Goal: Task Accomplishment & Management: Use online tool/utility

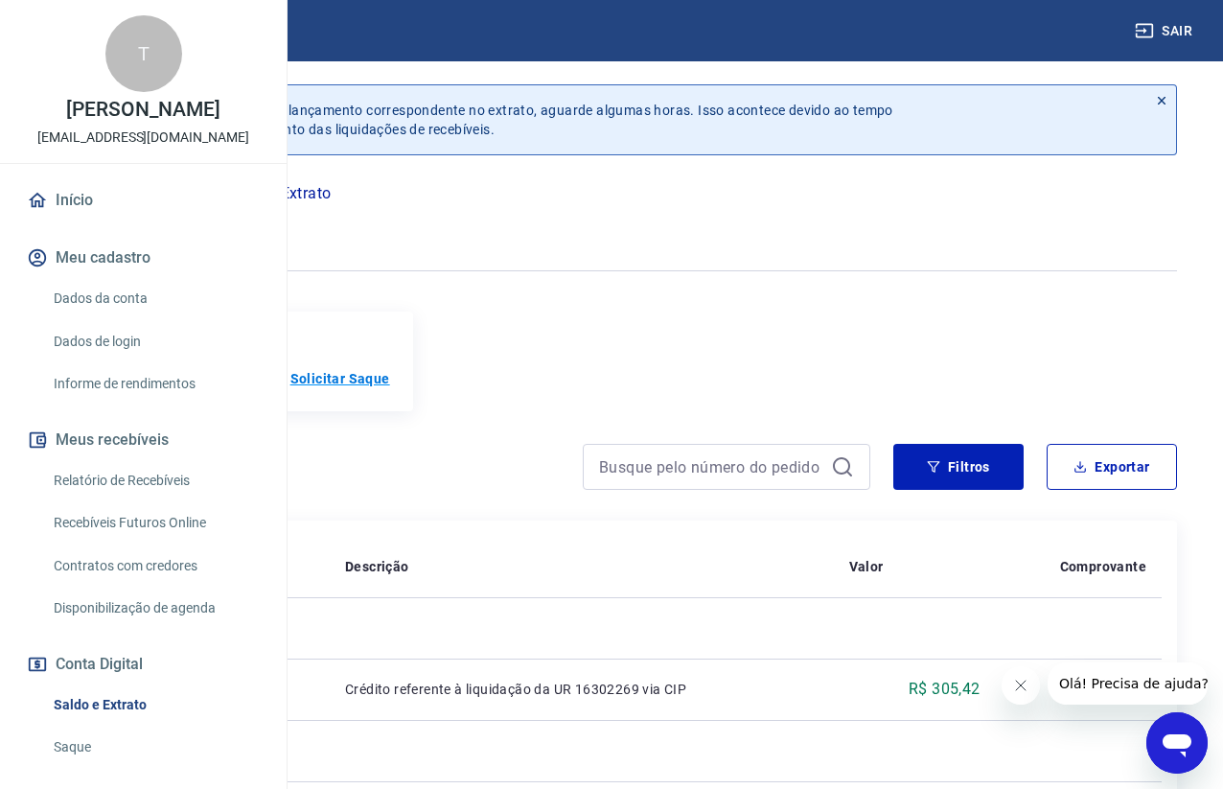
click at [390, 388] on p "Solicitar Saque" at bounding box center [341, 378] width 100 height 19
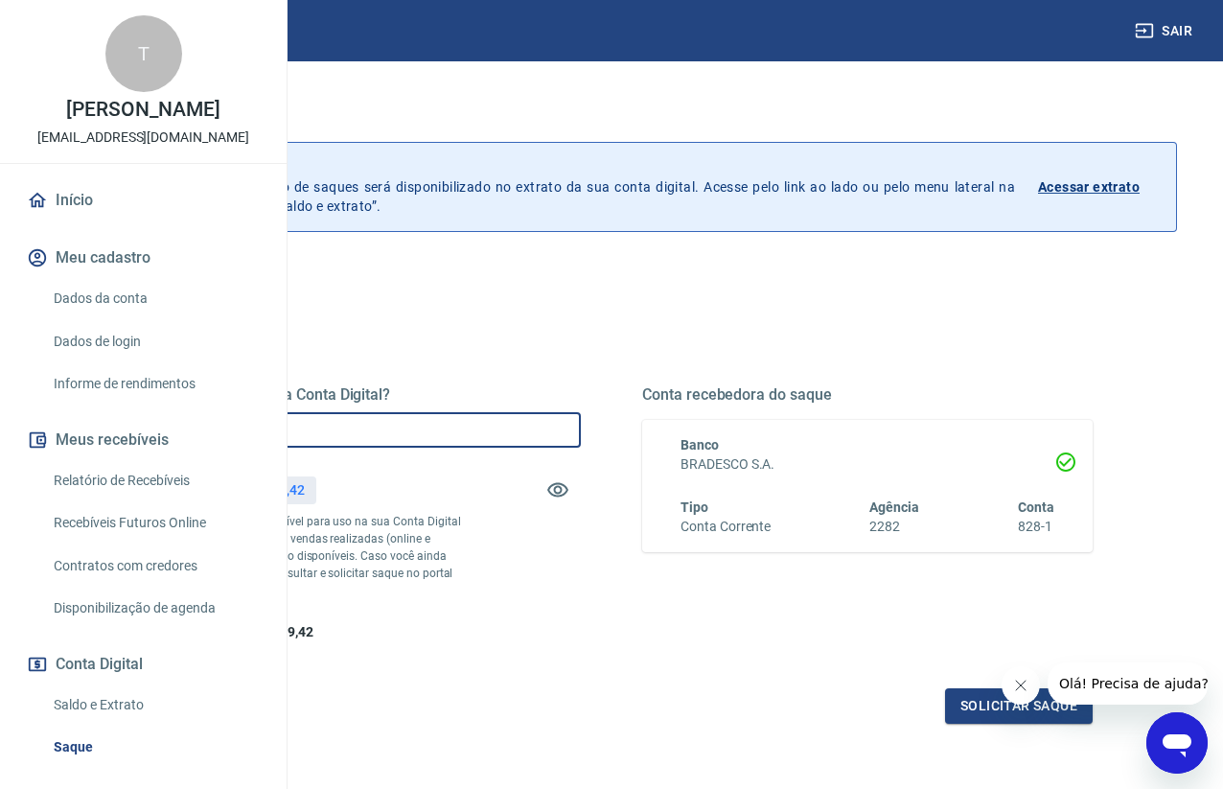
click at [581, 423] on input "R$ 0,00" at bounding box center [355, 429] width 451 height 35
type input "R$ 1.189,00"
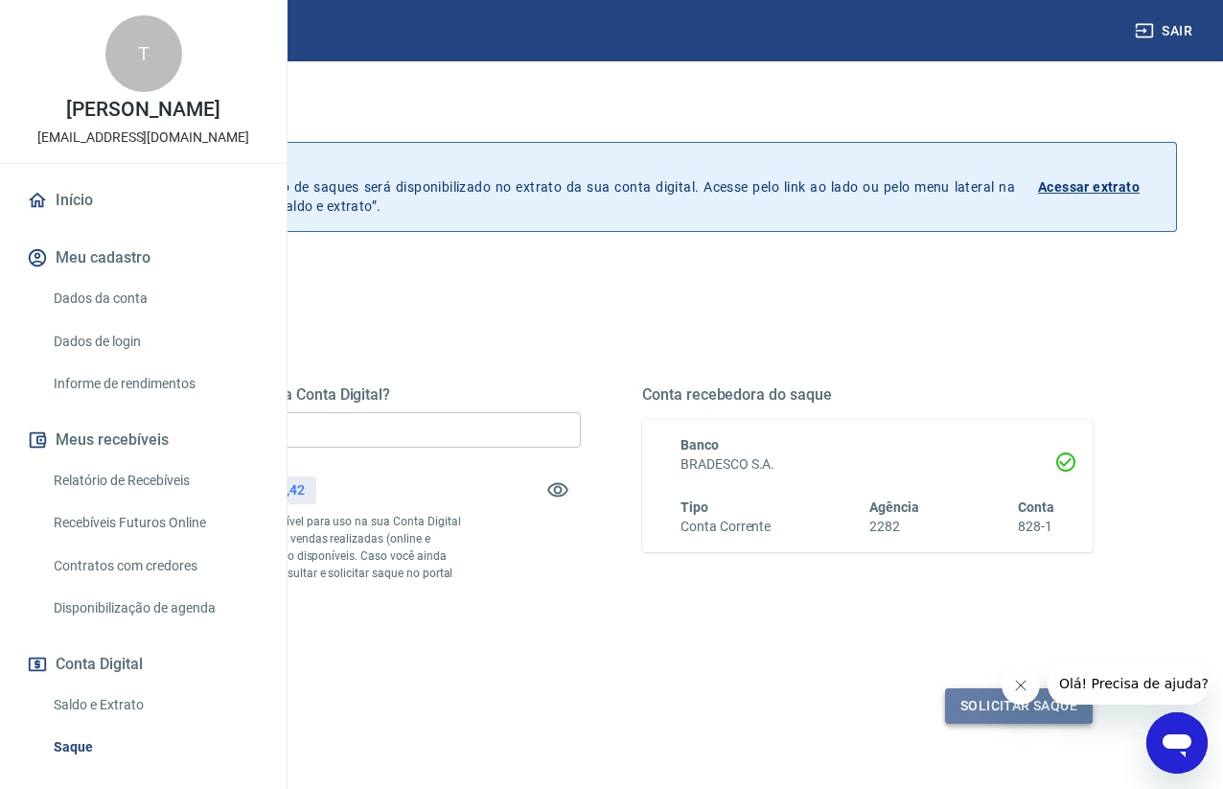
click at [1001, 724] on button "Solicitar saque" at bounding box center [1019, 705] width 148 height 35
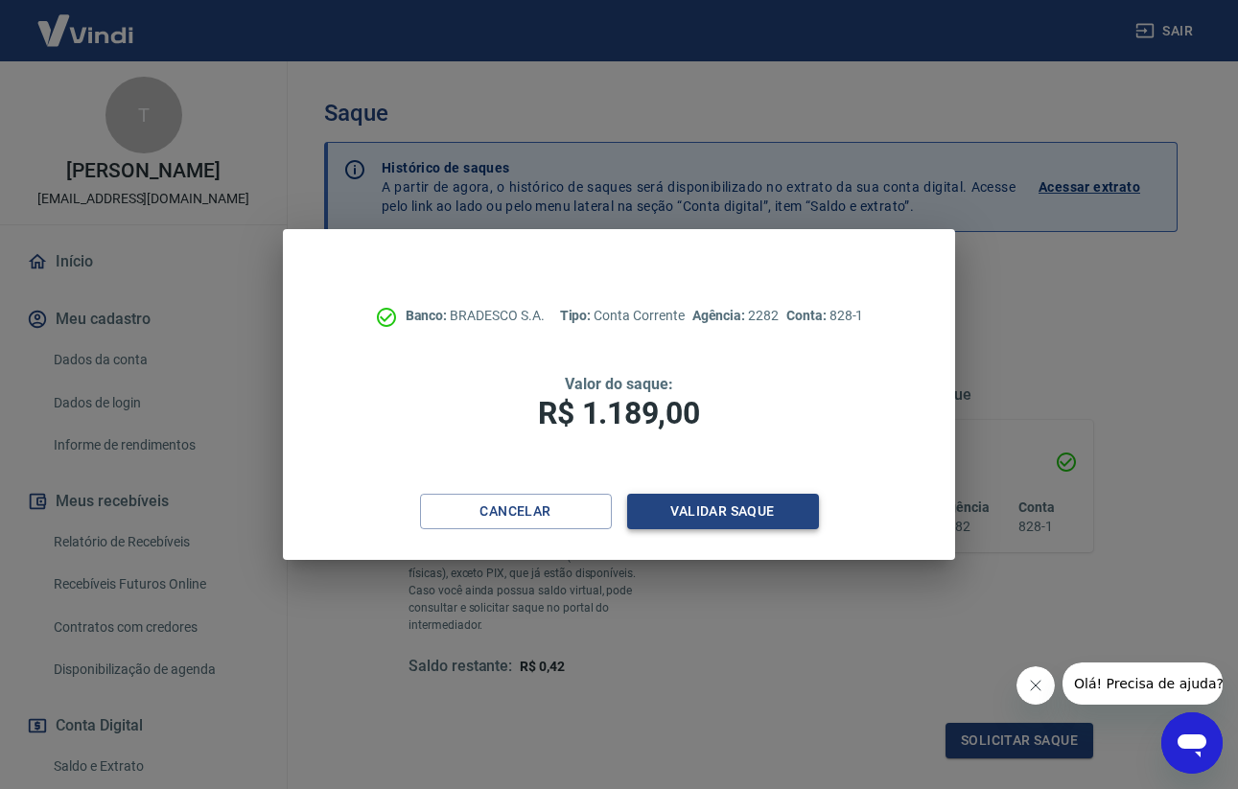
click at [704, 515] on button "Validar saque" at bounding box center [723, 511] width 192 height 35
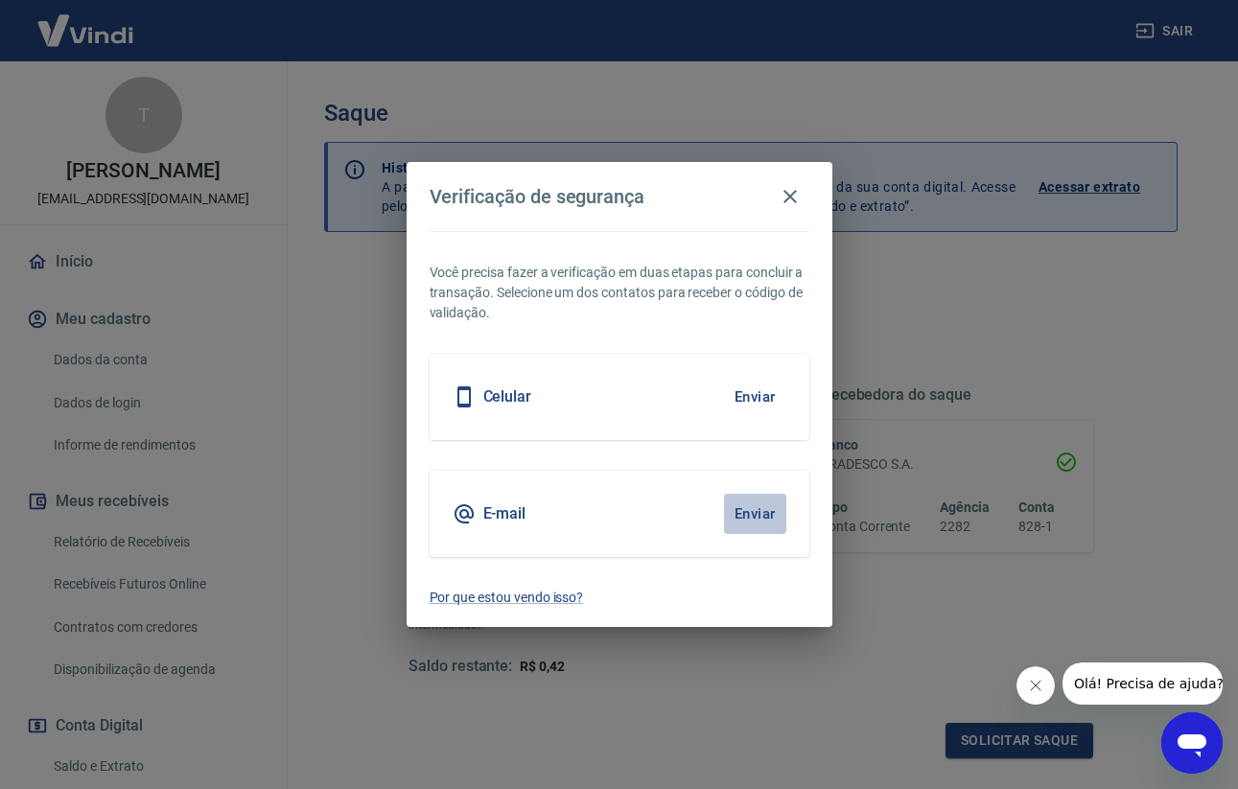
click at [747, 520] on button "Enviar" at bounding box center [755, 514] width 62 height 40
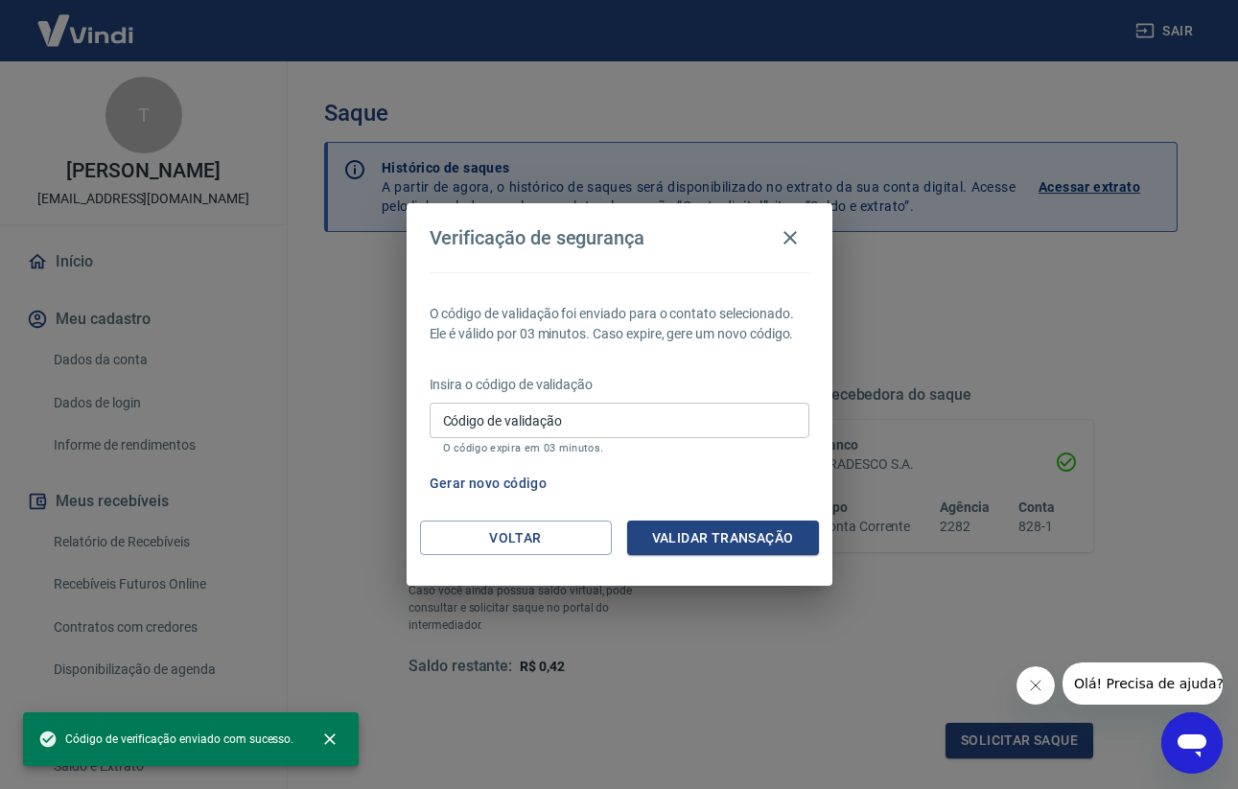
click at [495, 418] on input "Código de validação" at bounding box center [620, 420] width 380 height 35
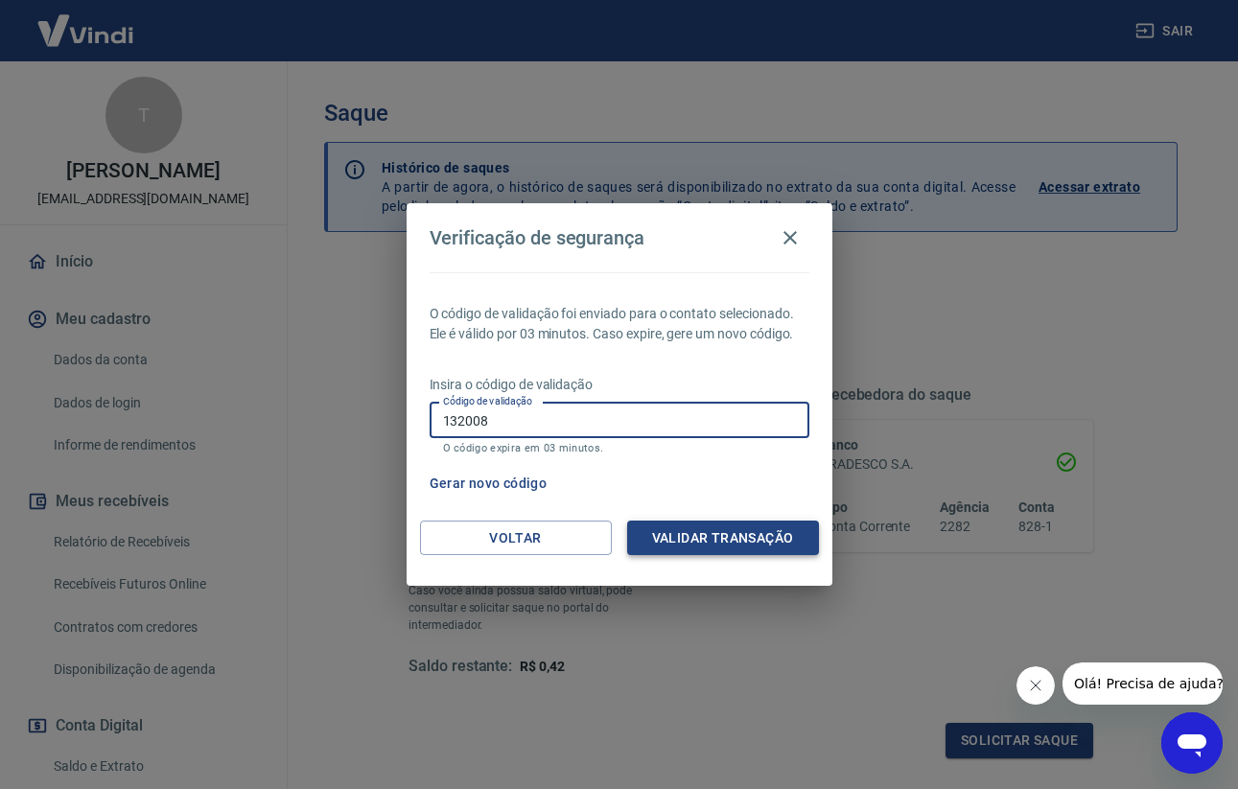
type input "132008"
click at [742, 538] on button "Validar transação" at bounding box center [723, 538] width 192 height 35
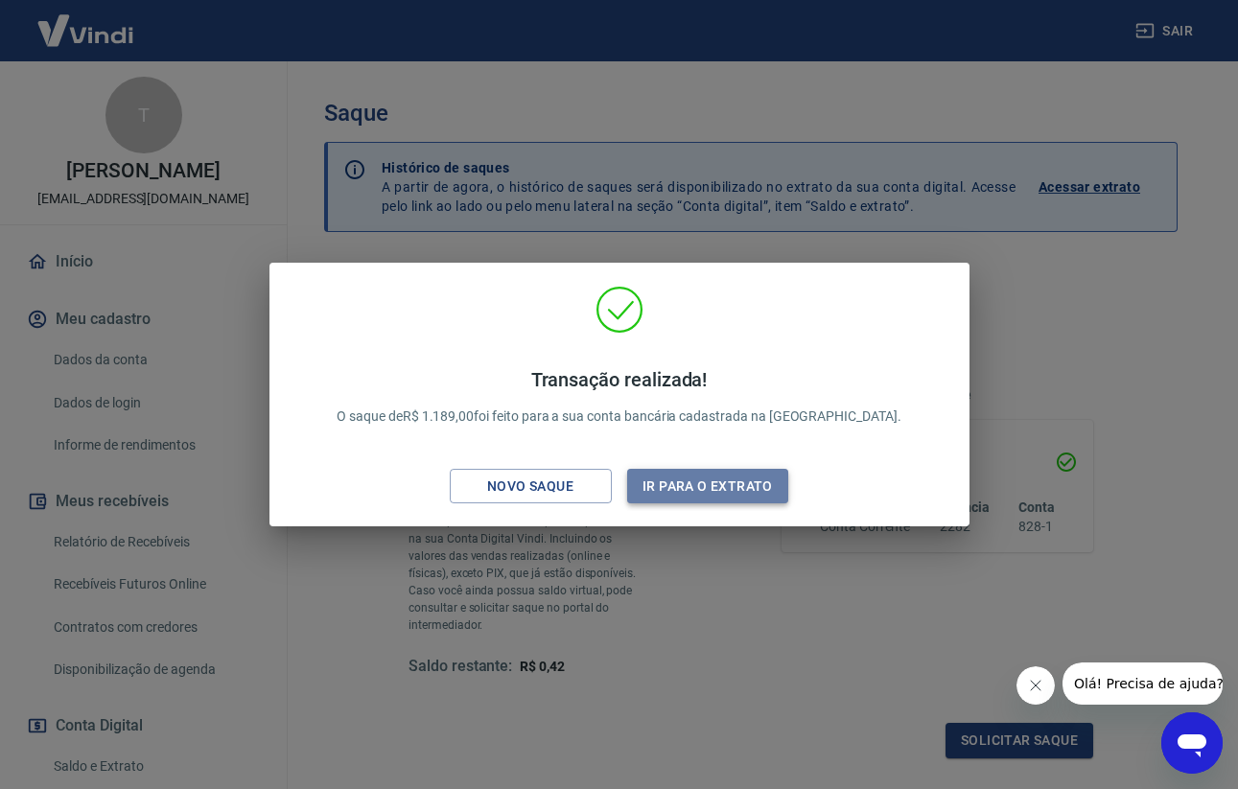
click at [725, 484] on button "Ir para o extrato" at bounding box center [708, 486] width 162 height 35
